Goal: Transaction & Acquisition: Purchase product/service

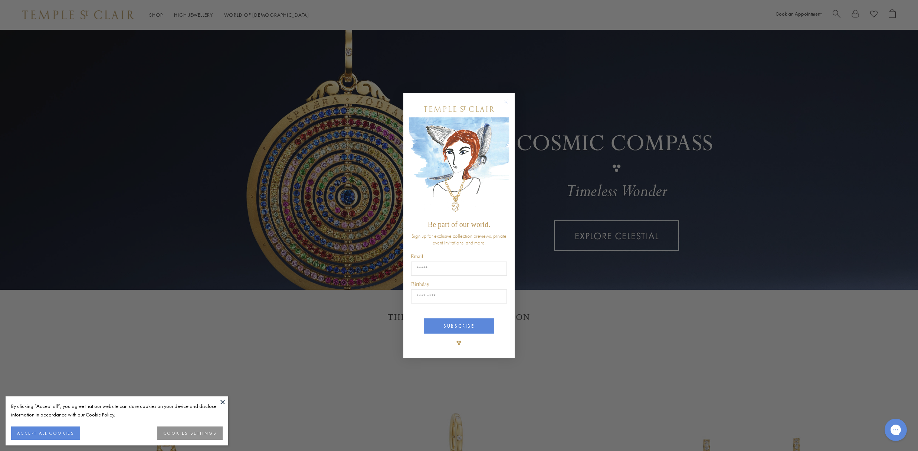
click at [508, 102] on circle "Close dialog" at bounding box center [506, 101] width 9 height 9
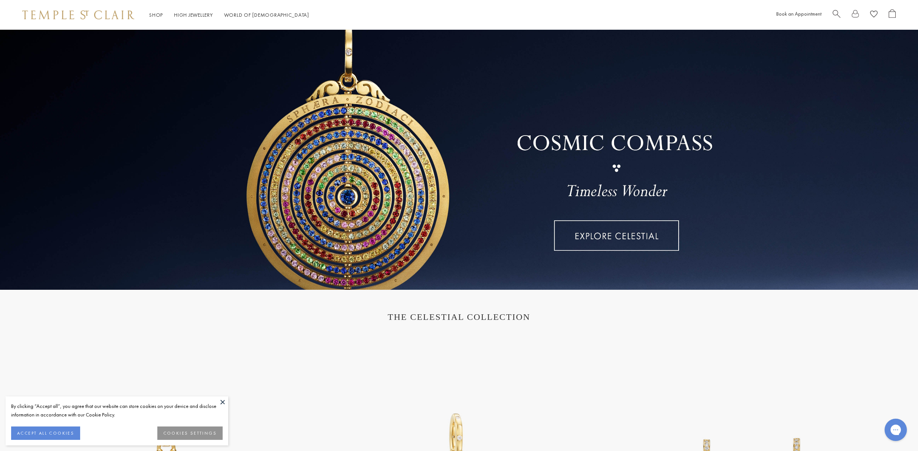
click at [64, 428] on button "ACCEPT ALL COOKIES" at bounding box center [45, 432] width 69 height 13
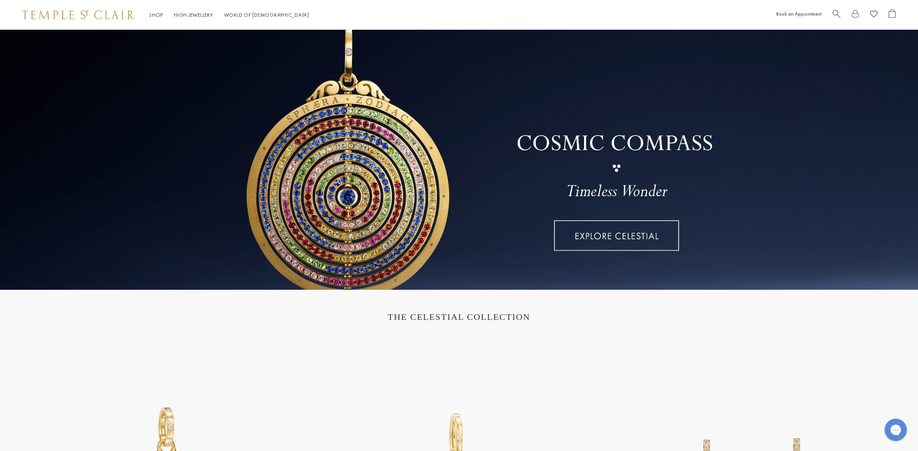
click at [624, 244] on link at bounding box center [459, 160] width 918 height 260
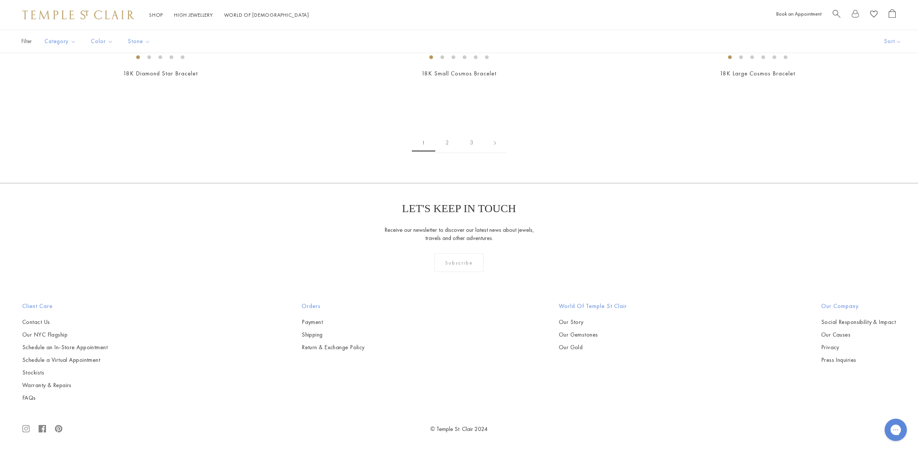
scroll to position [3458, 0]
click at [55, 118] on button "Rings" at bounding box center [79, 120] width 69 height 9
click at [805, 16] on link "Book an Appointment" at bounding box center [799, 13] width 45 height 7
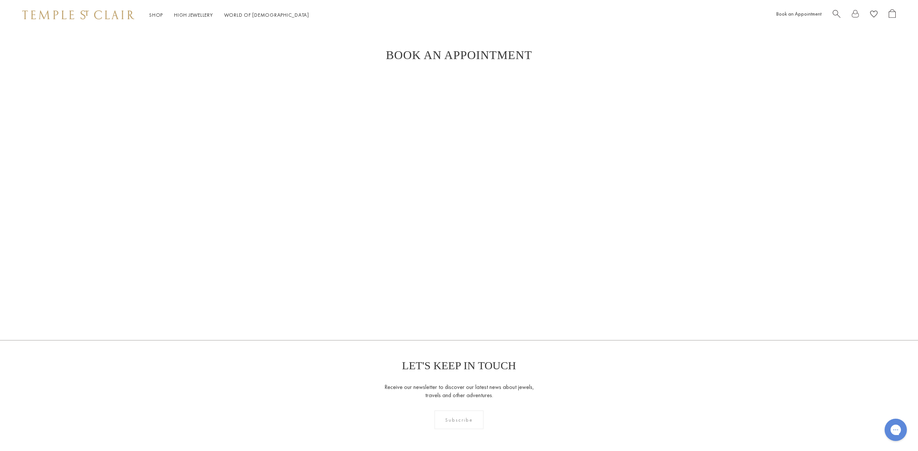
click at [833, 14] on span "Search" at bounding box center [837, 13] width 8 height 8
click at [835, 13] on span "Search" at bounding box center [837, 13] width 8 height 8
click at [839, 15] on span "Search" at bounding box center [837, 13] width 8 height 8
type input "*"
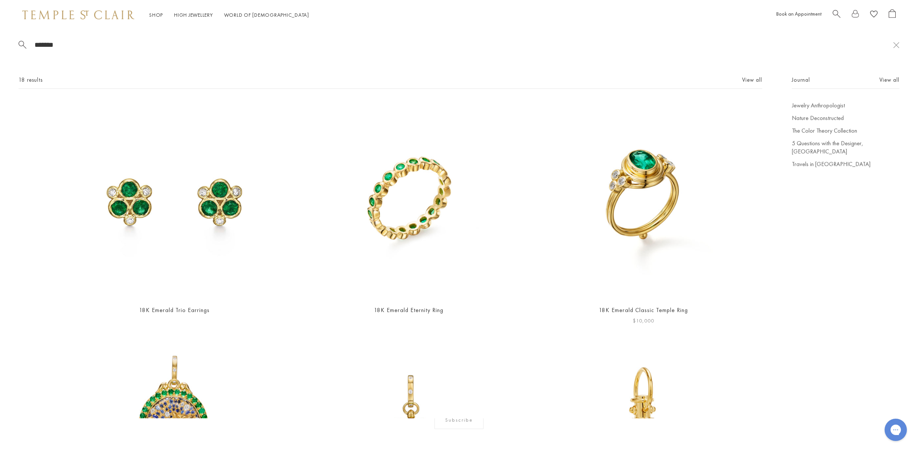
type input "*******"
click at [649, 198] on img at bounding box center [644, 200] width 198 height 198
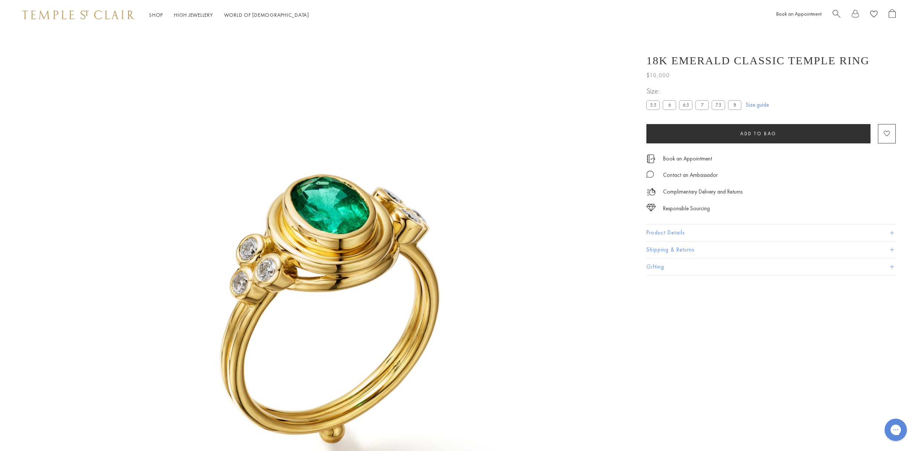
scroll to position [30, 0]
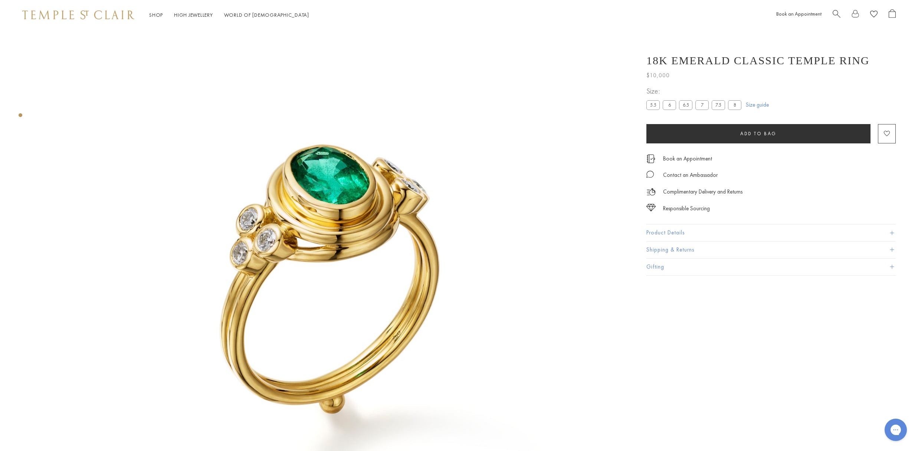
click at [348, 174] on img at bounding box center [333, 296] width 592 height 592
